Goal: Task Accomplishment & Management: Complete application form

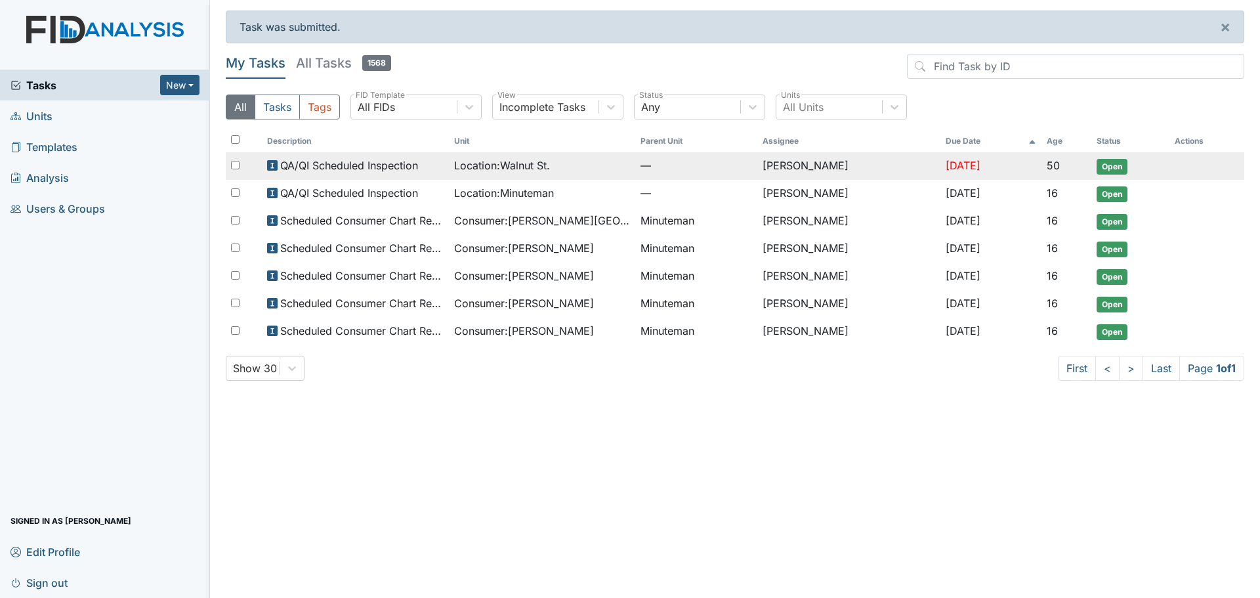
click at [946, 170] on span "[DATE]" at bounding box center [963, 165] width 35 height 13
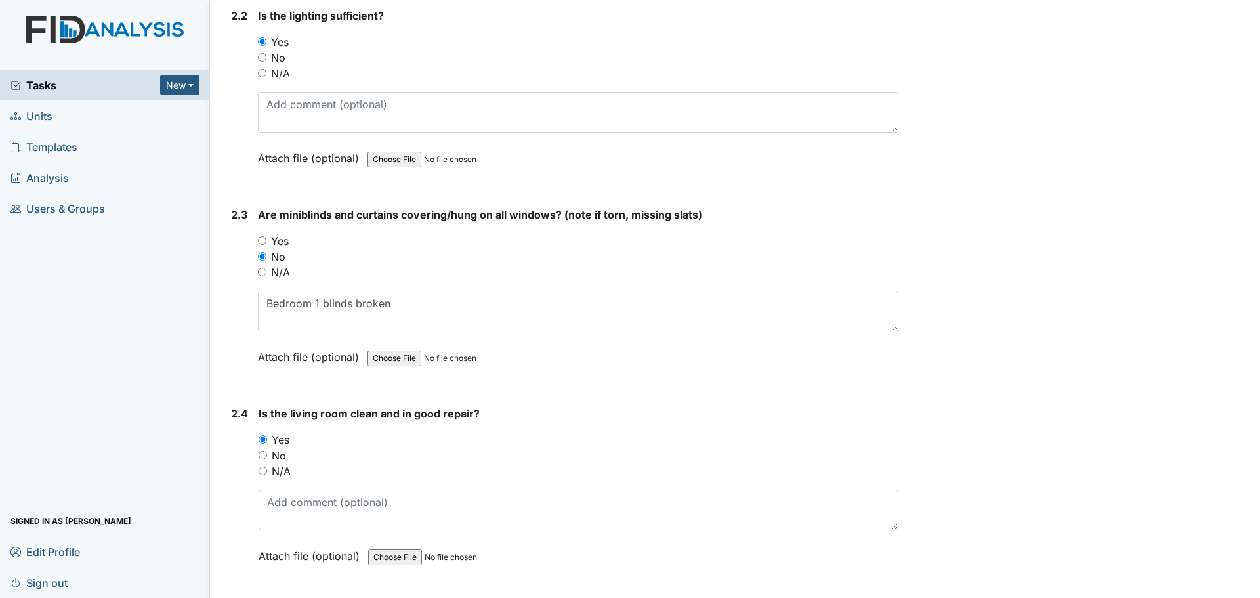
scroll to position [2035, 0]
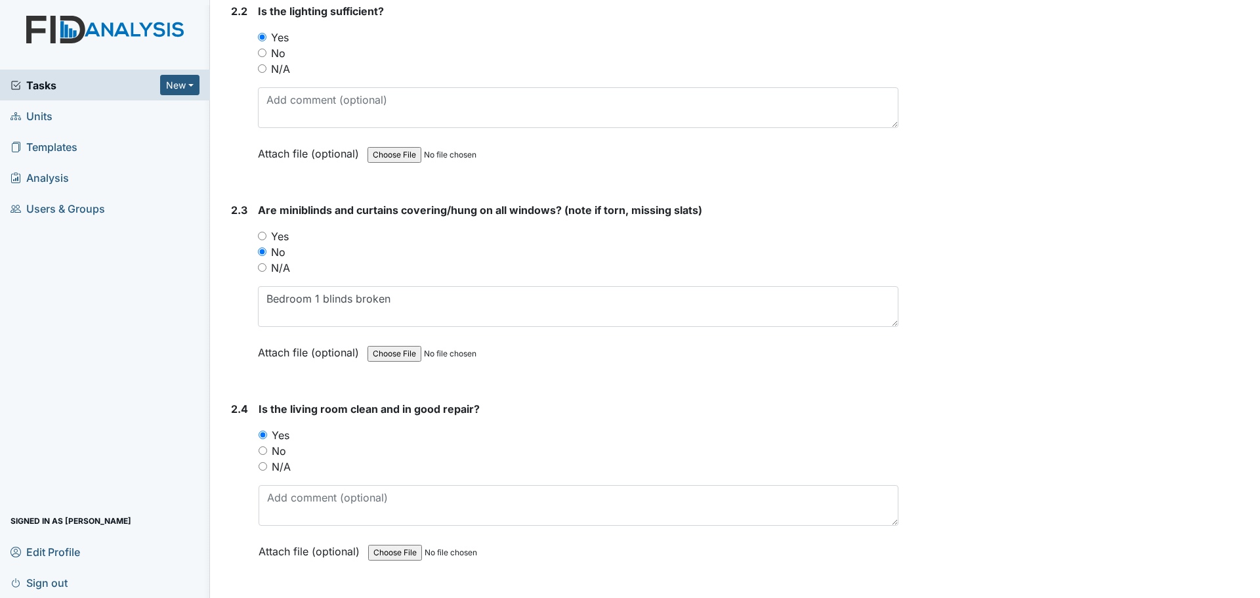
click at [259, 236] on input "Yes" at bounding box center [262, 236] width 9 height 9
radio input "true"
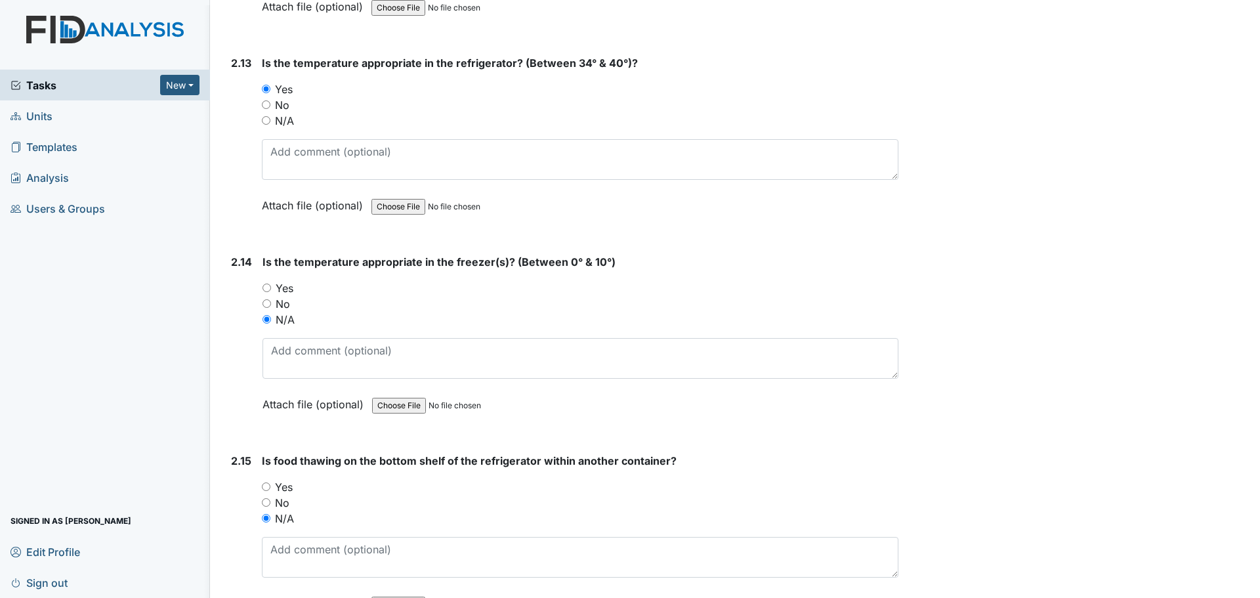
scroll to position [4135, 0]
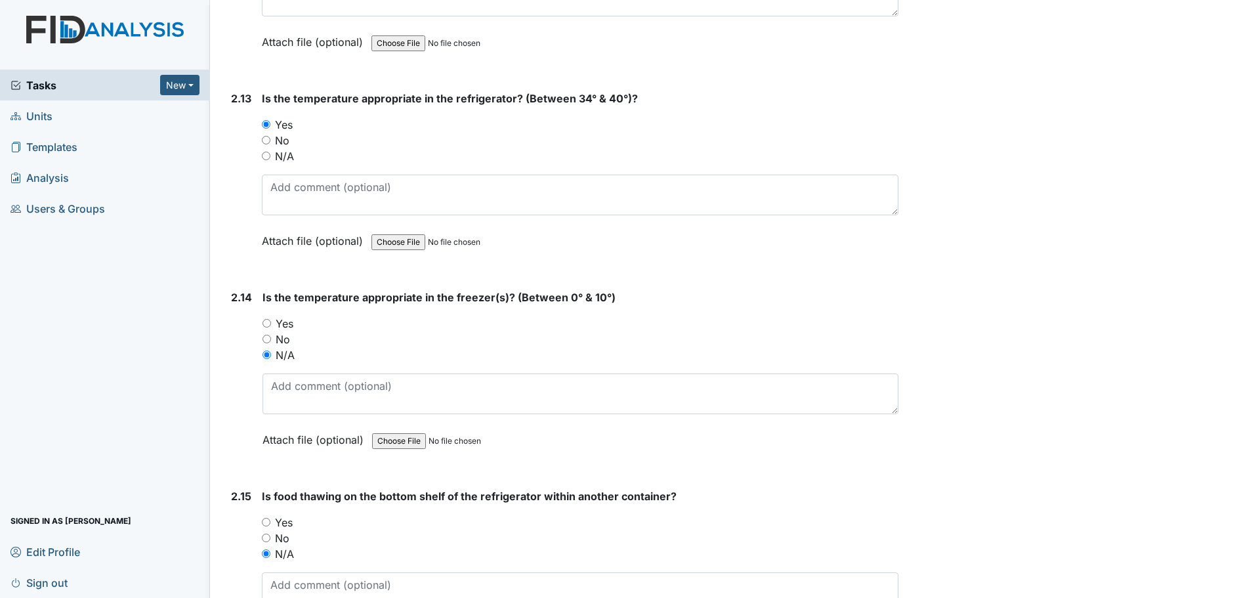
click at [265, 322] on input "Yes" at bounding box center [267, 323] width 9 height 9
radio input "true"
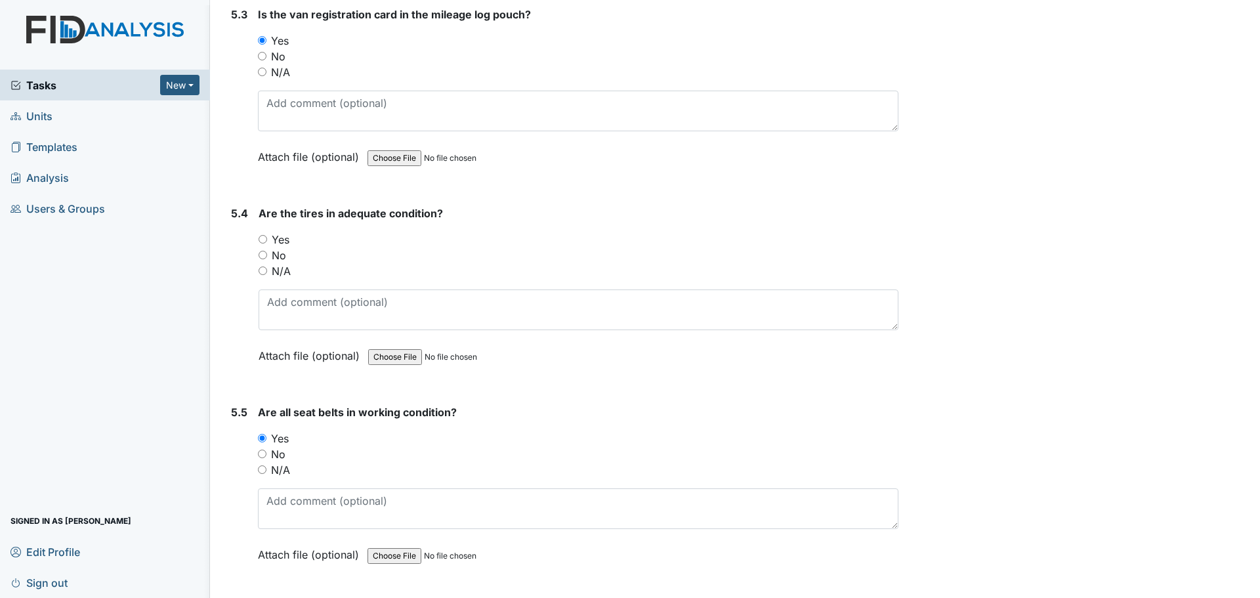
scroll to position [9715, 0]
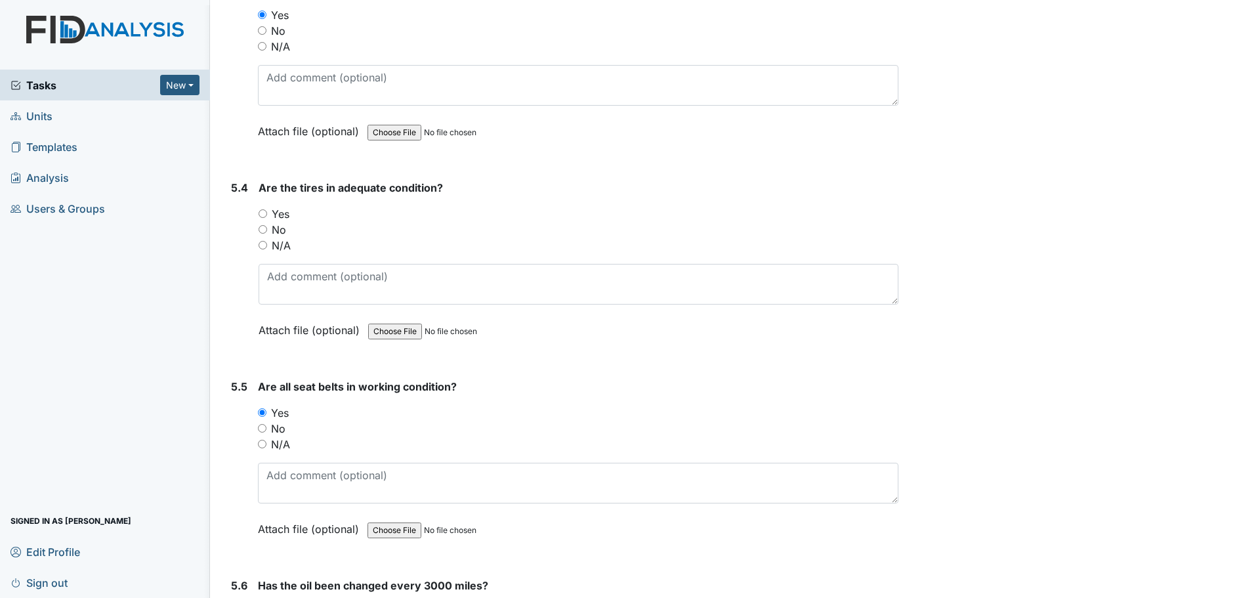
click at [266, 211] on input "Yes" at bounding box center [263, 213] width 9 height 9
radio input "true"
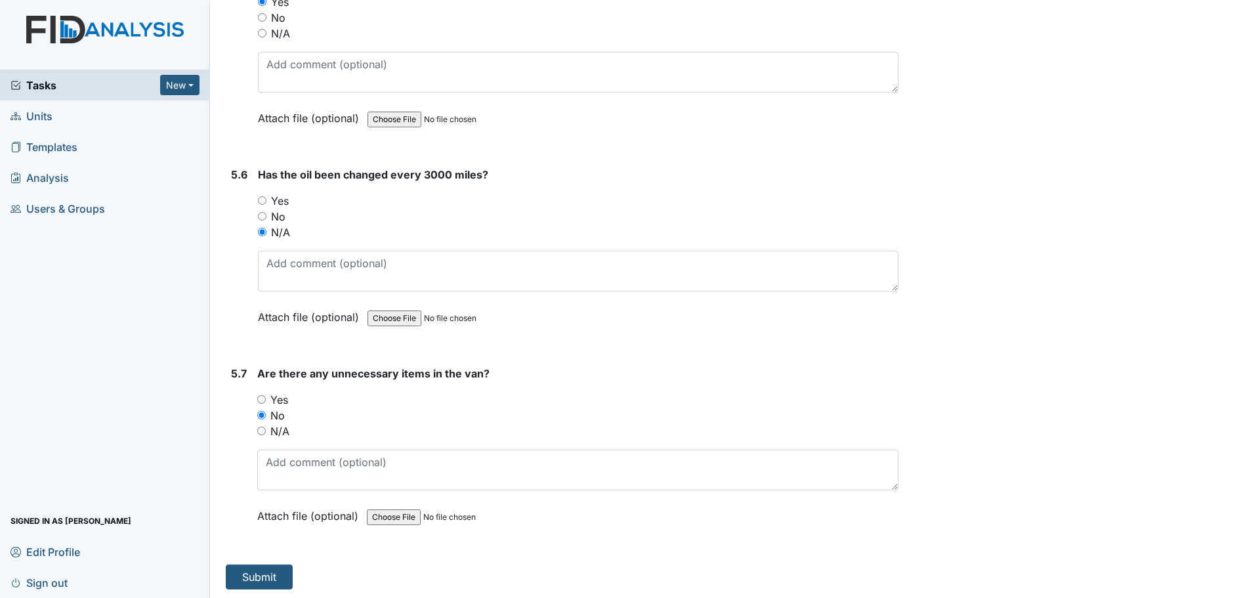
scroll to position [10128, 0]
click at [275, 570] on button "Submit" at bounding box center [259, 575] width 67 height 25
